Goal: Navigation & Orientation: Find specific page/section

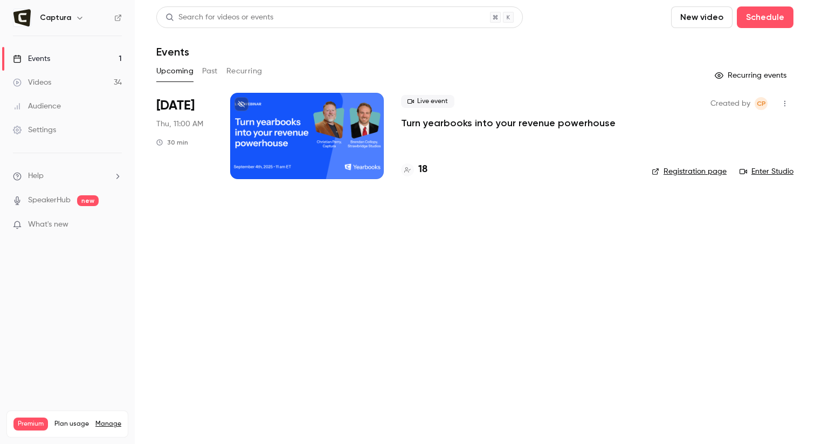
click at [59, 126] on link "Settings" at bounding box center [67, 130] width 135 height 24
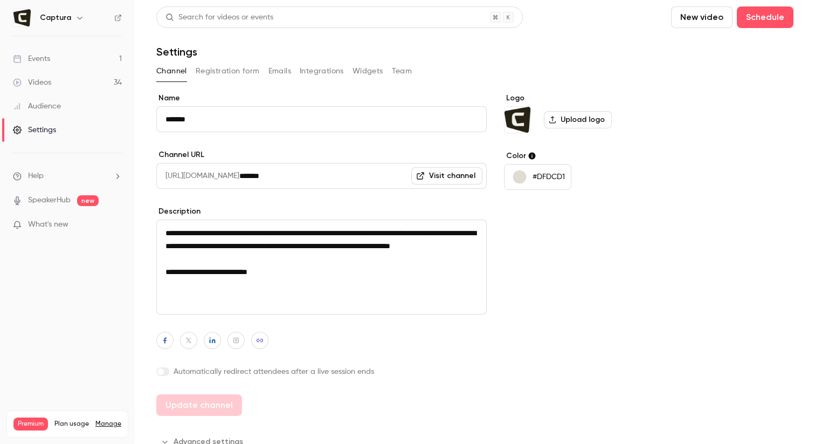
click at [65, 54] on link "Events 1" at bounding box center [67, 59] width 135 height 24
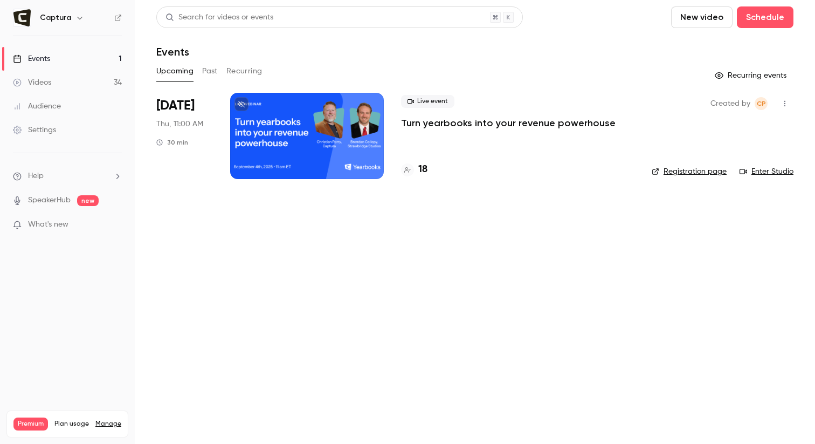
click at [187, 73] on button "Upcoming" at bounding box center [174, 71] width 37 height 17
click at [781, 170] on link "Enter Studio" at bounding box center [767, 171] width 54 height 11
